Goal: Task Accomplishment & Management: Use online tool/utility

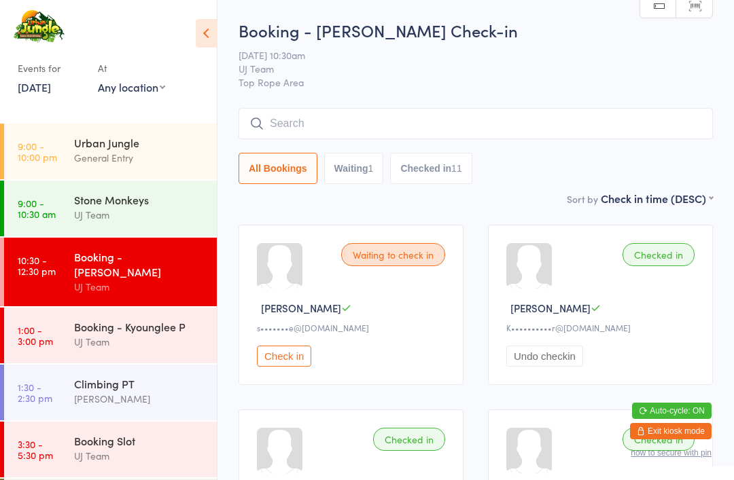
click at [68, 138] on link "9:00 - 10:00 pm Urban Jungle General Entry" at bounding box center [110, 152] width 213 height 56
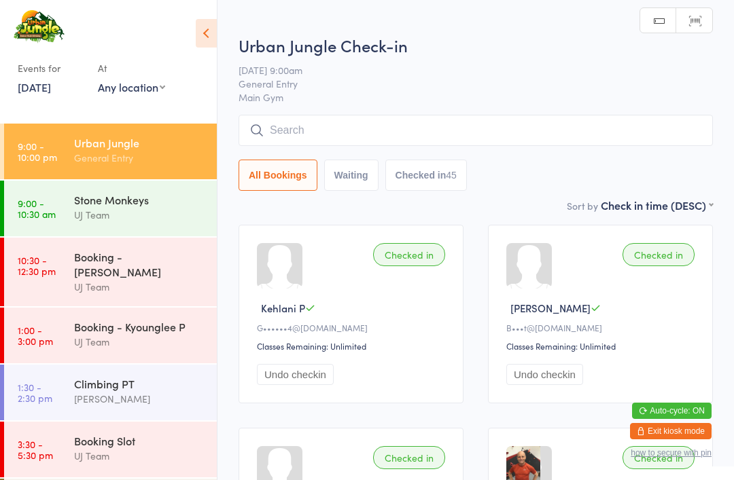
click at [335, 129] on input "search" at bounding box center [476, 130] width 474 height 31
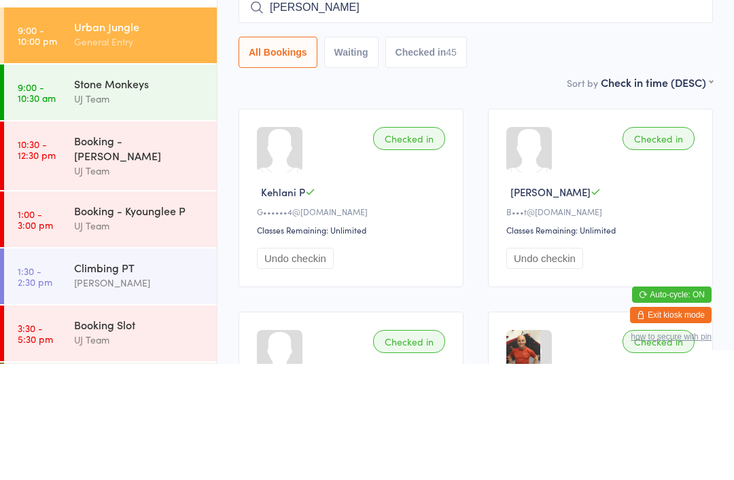
type input "[PERSON_NAME]"
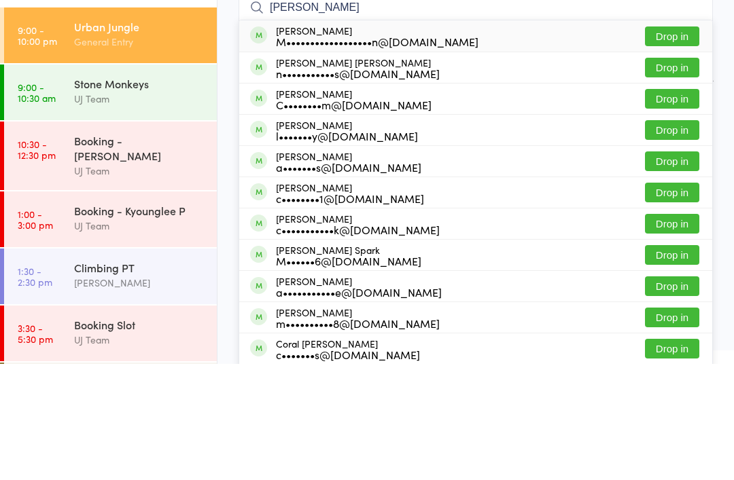
click at [321, 141] on div "[PERSON_NAME] M••••••••••••••••••n@[DOMAIN_NAME]" at bounding box center [377, 152] width 202 height 22
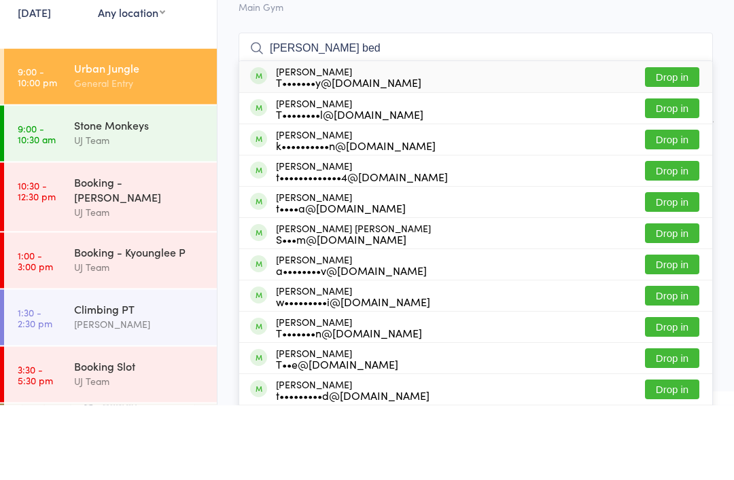
type input "[PERSON_NAME] bed"
click at [673, 174] on button "Drop in" at bounding box center [672, 184] width 54 height 20
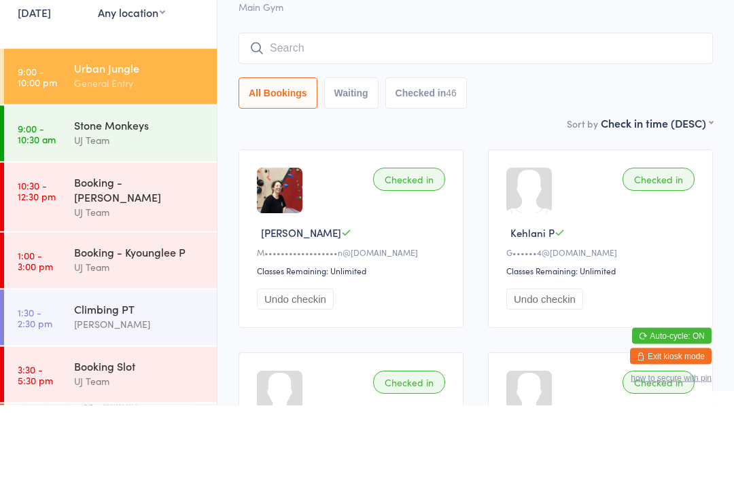
scroll to position [75, 0]
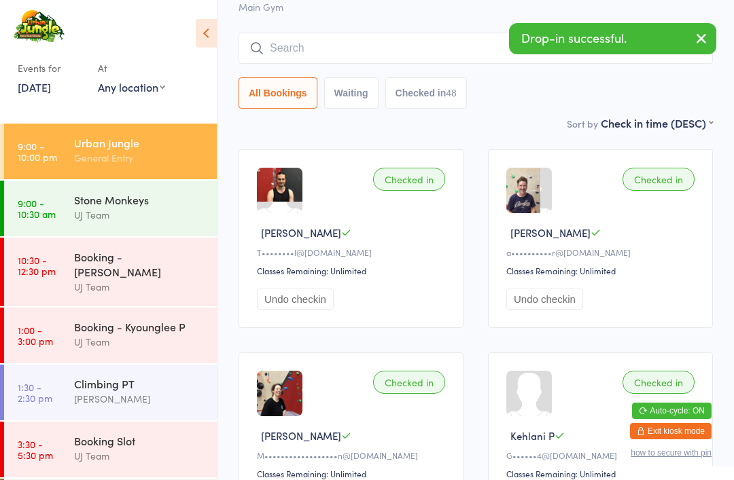
click at [369, 61] on input "search" at bounding box center [476, 48] width 474 height 31
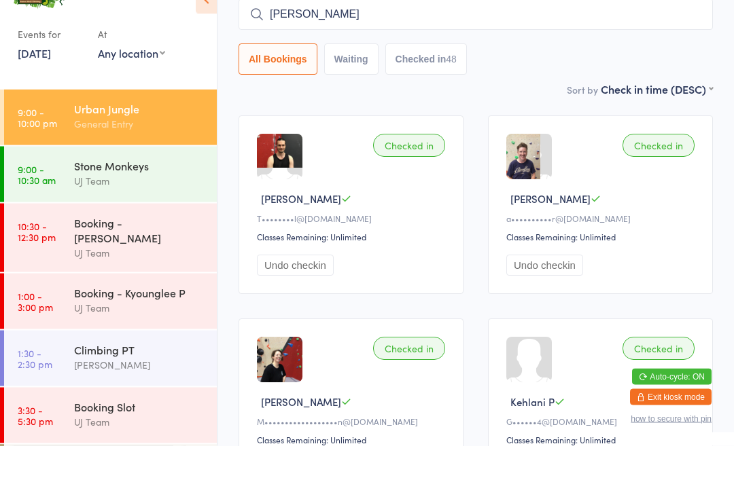
type input "[PERSON_NAME]"
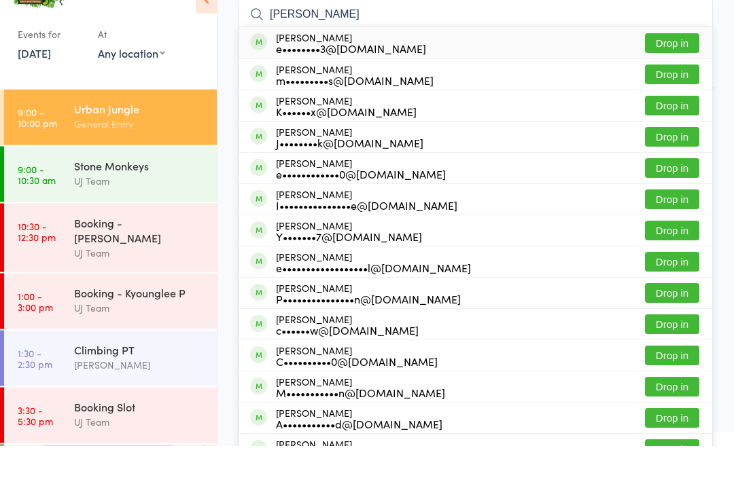
click at [669, 68] on button "Drop in" at bounding box center [672, 78] width 54 height 20
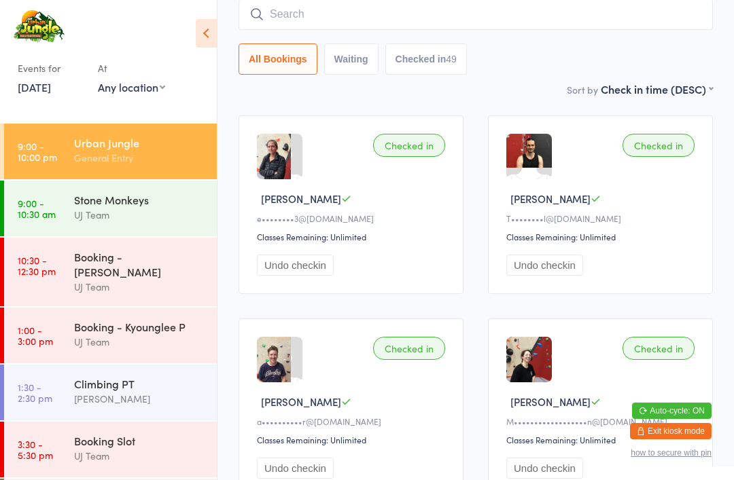
click at [285, 10] on input "search" at bounding box center [476, 14] width 474 height 31
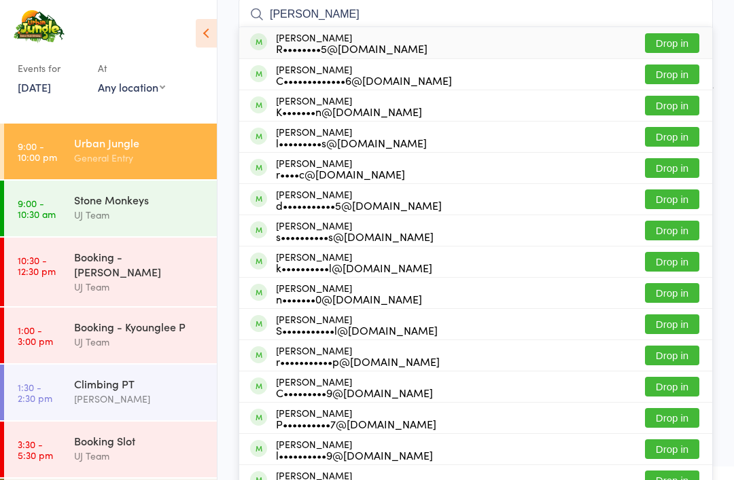
type input "[PERSON_NAME]"
click at [681, 41] on button "Drop in" at bounding box center [672, 43] width 54 height 20
